Goal: Browse casually: Explore the website without a specific task or goal

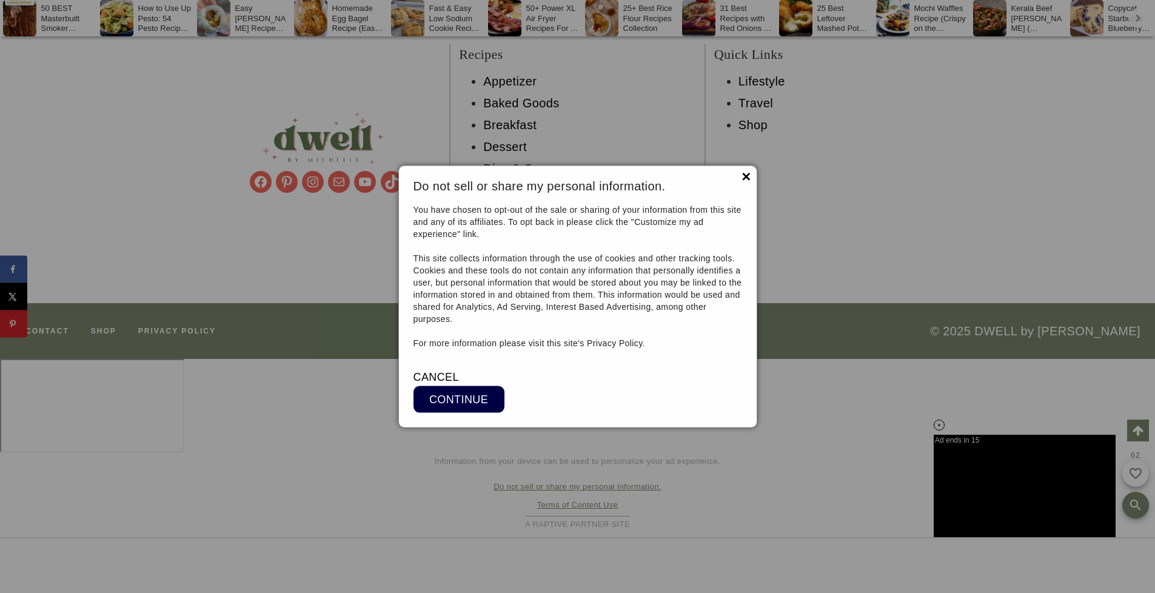
scroll to position [9396, 0]
